Goal: Transaction & Acquisition: Purchase product/service

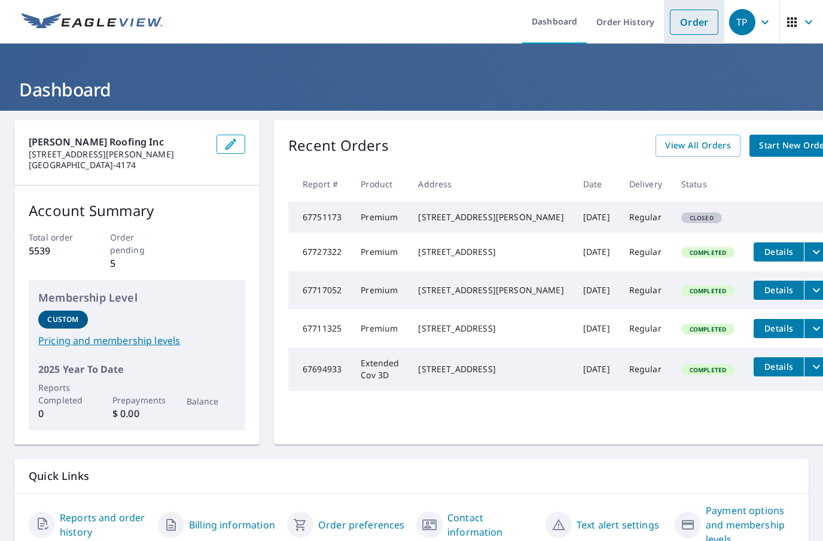
click at [692, 23] on link "Order" at bounding box center [694, 22] width 48 height 25
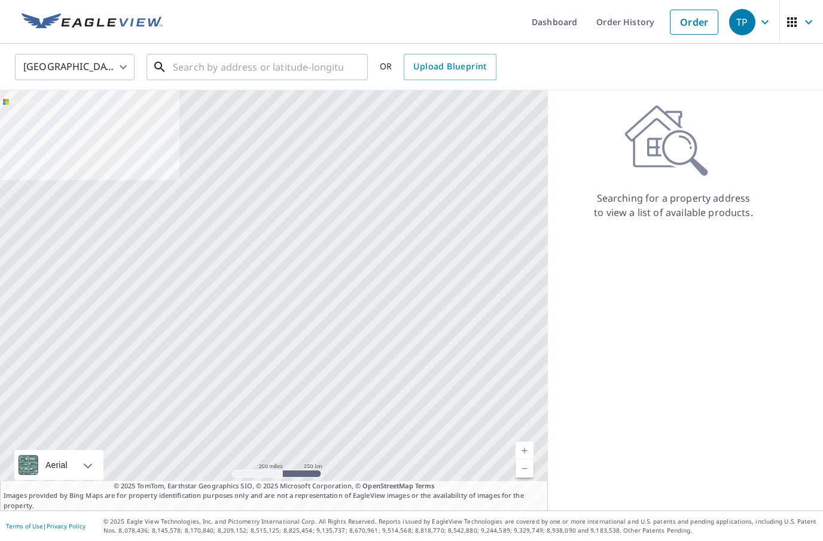
click at [180, 62] on input "text" at bounding box center [258, 66] width 170 height 33
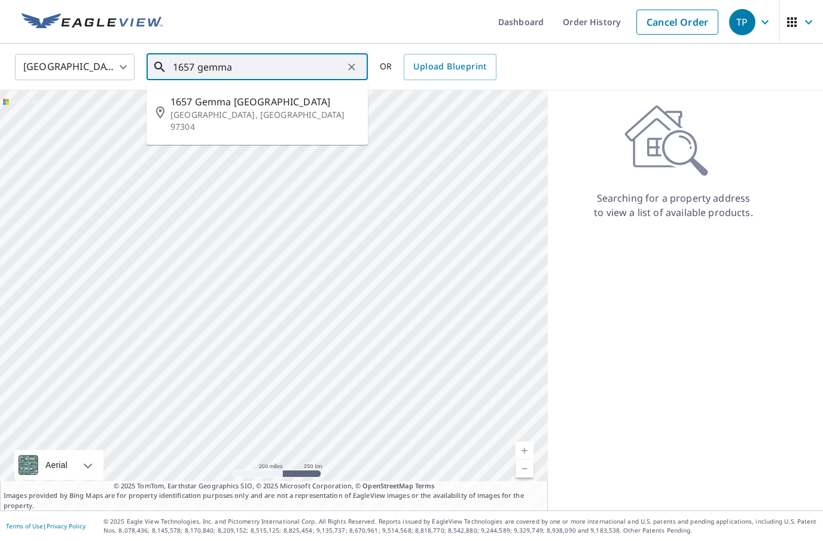
click at [239, 103] on span "1657 Gemma [GEOGRAPHIC_DATA]" at bounding box center [264, 101] width 188 height 14
type input "[STREET_ADDRESS]"
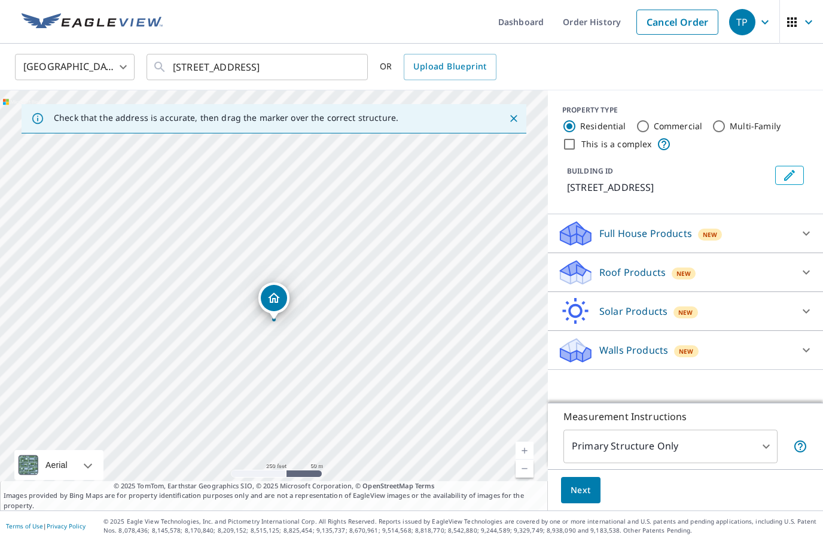
click at [762, 271] on div "Roof Products New" at bounding box center [674, 272] width 234 height 28
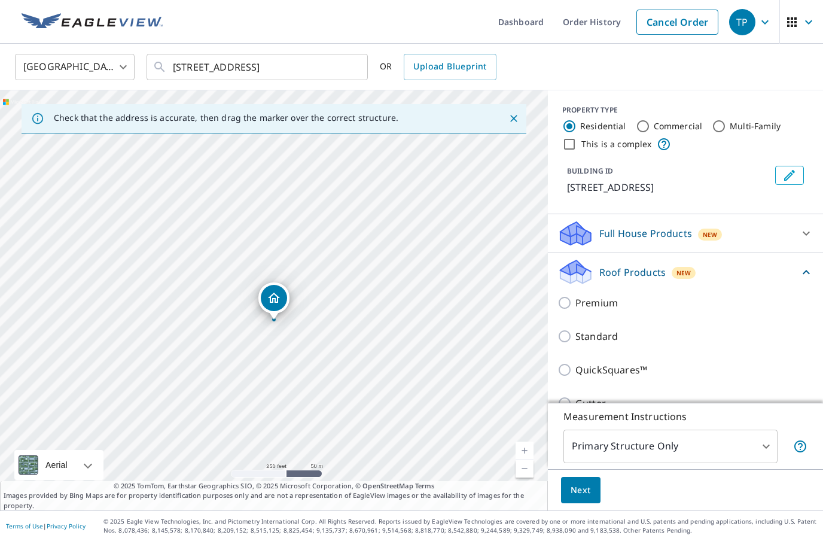
click at [595, 306] on p "Premium" at bounding box center [596, 302] width 42 height 14
click at [575, 306] on input "Premium" at bounding box center [566, 302] width 18 height 14
checkbox input "true"
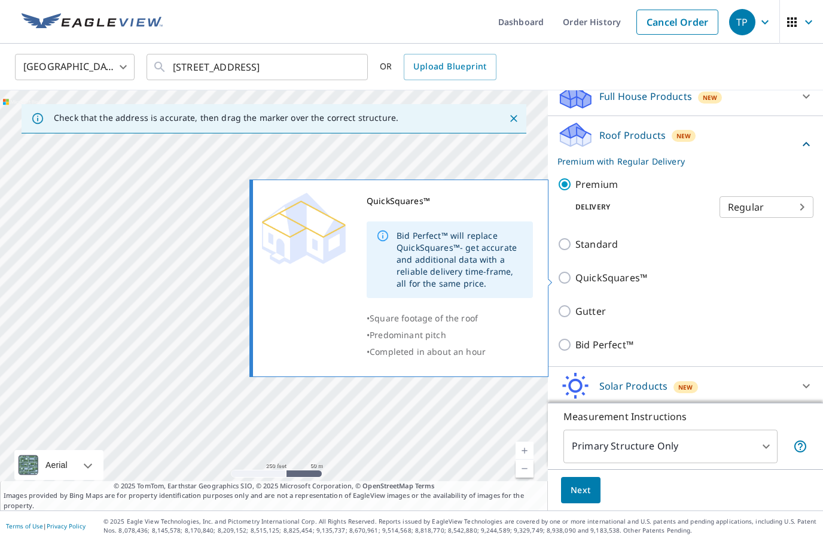
scroll to position [136, 0]
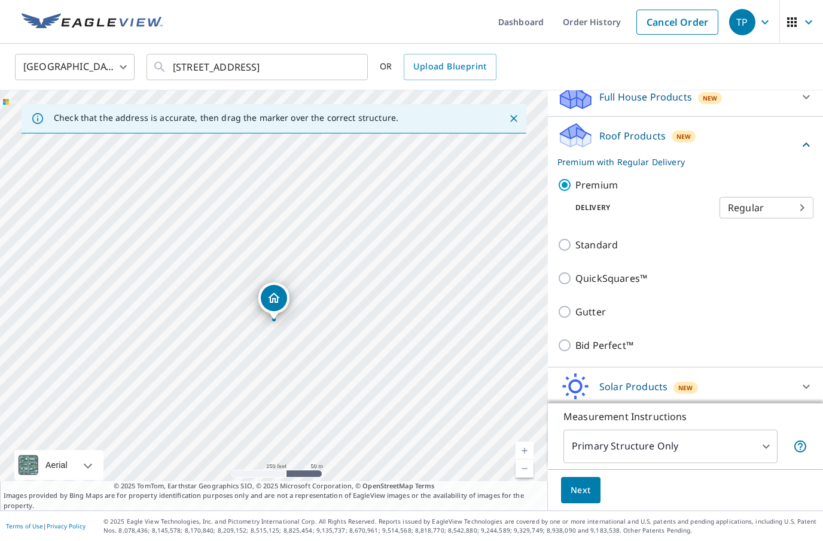
click at [582, 503] on button "Next" at bounding box center [580, 490] width 39 height 27
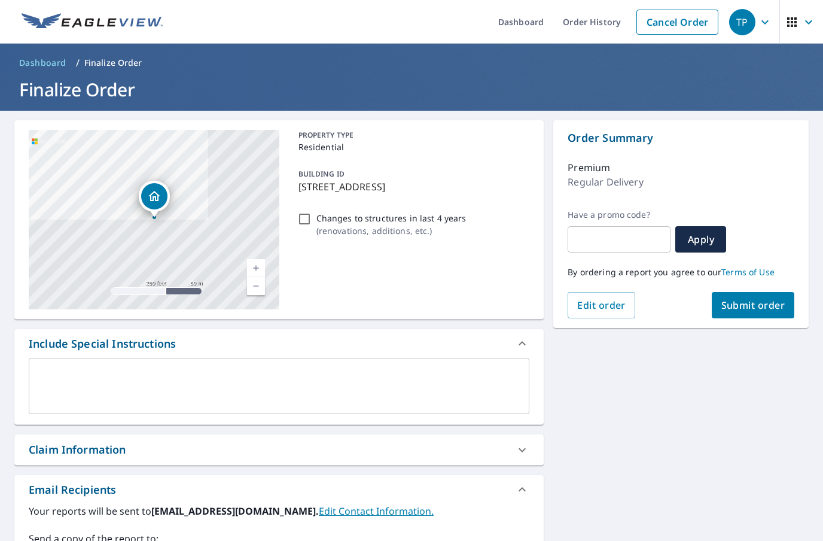
click at [764, 302] on span "Submit order" at bounding box center [753, 304] width 64 height 13
